Goal: Find specific page/section: Find specific page/section

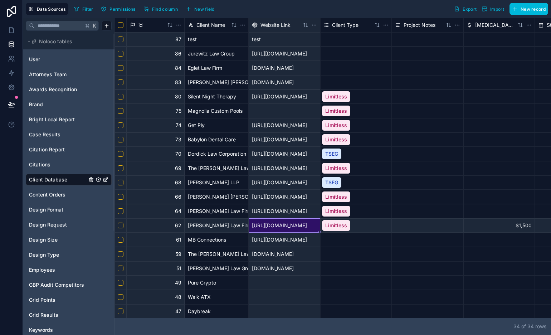
scroll to position [10, 0]
